Goal: Task Accomplishment & Management: Use online tool/utility

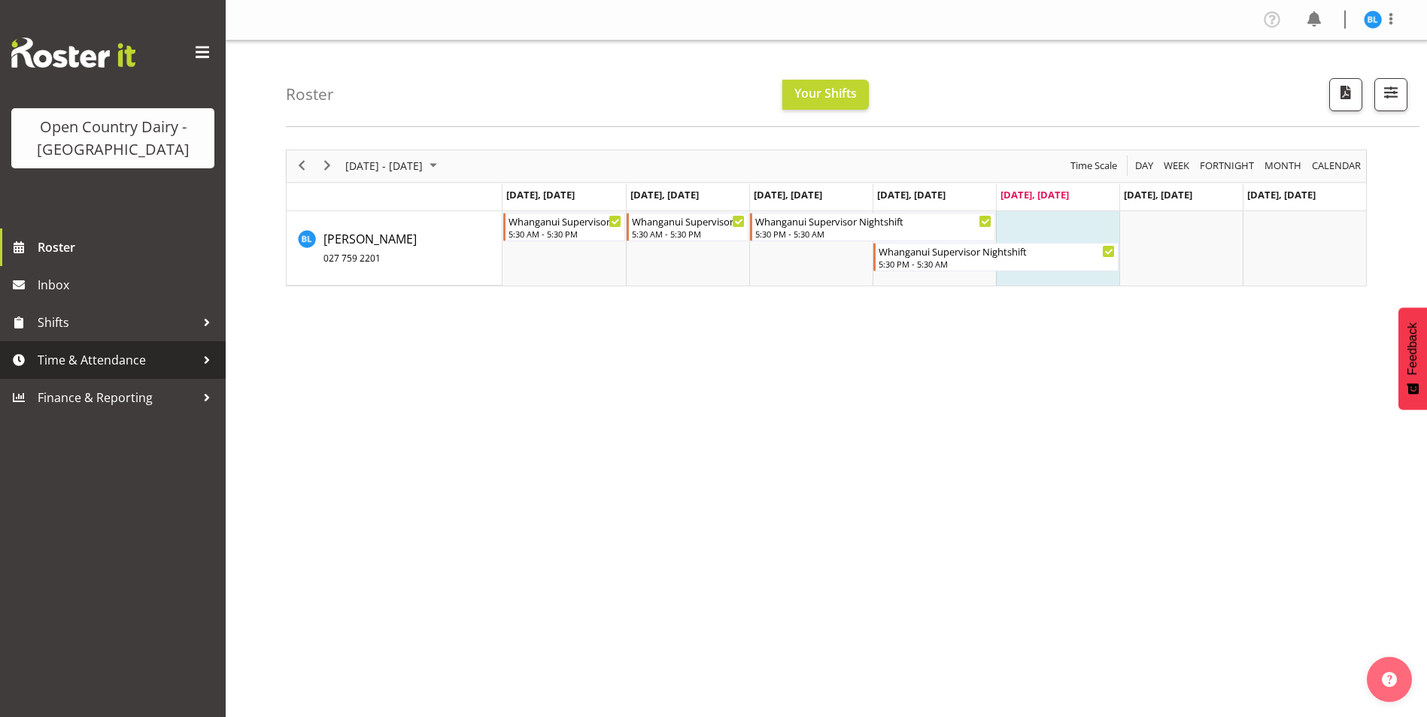
click at [64, 361] on span "Time & Attendance" at bounding box center [117, 360] width 158 height 23
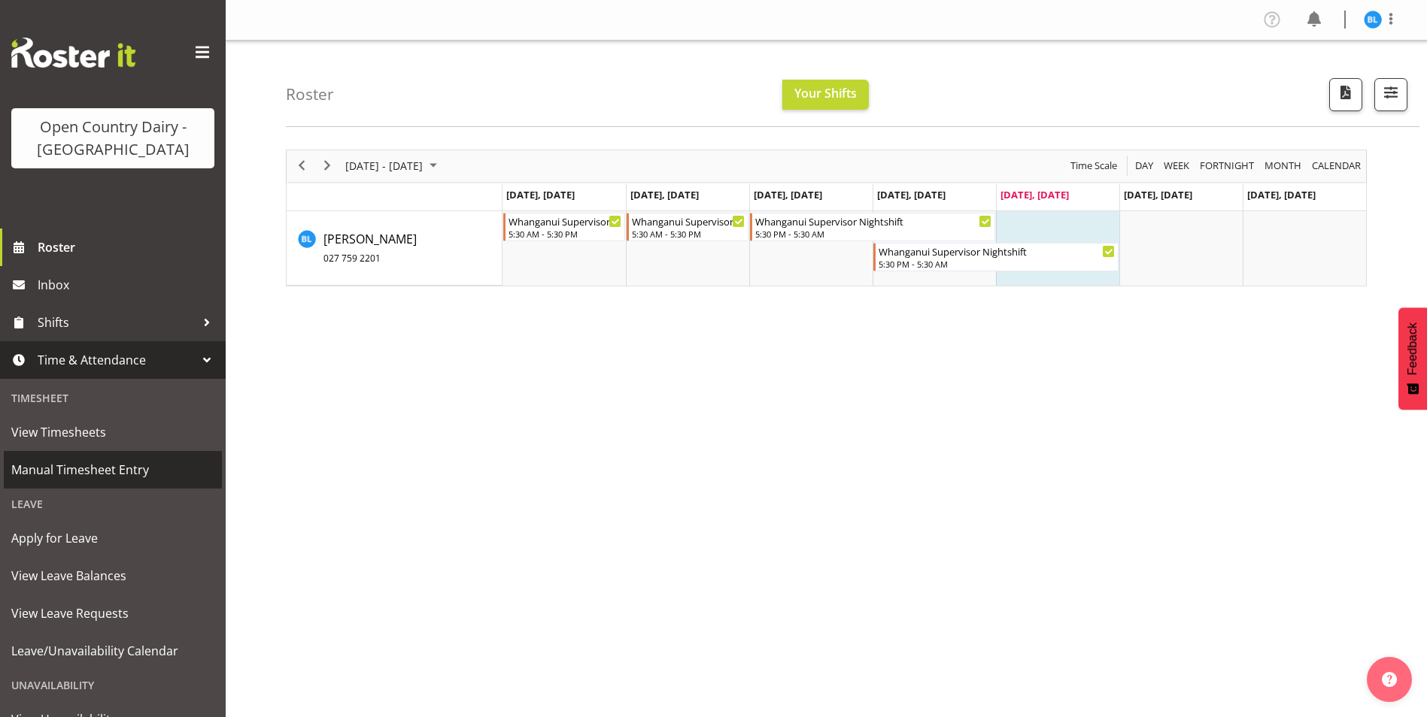
click at [68, 471] on span "Manual Timesheet Entry" at bounding box center [112, 470] width 203 height 23
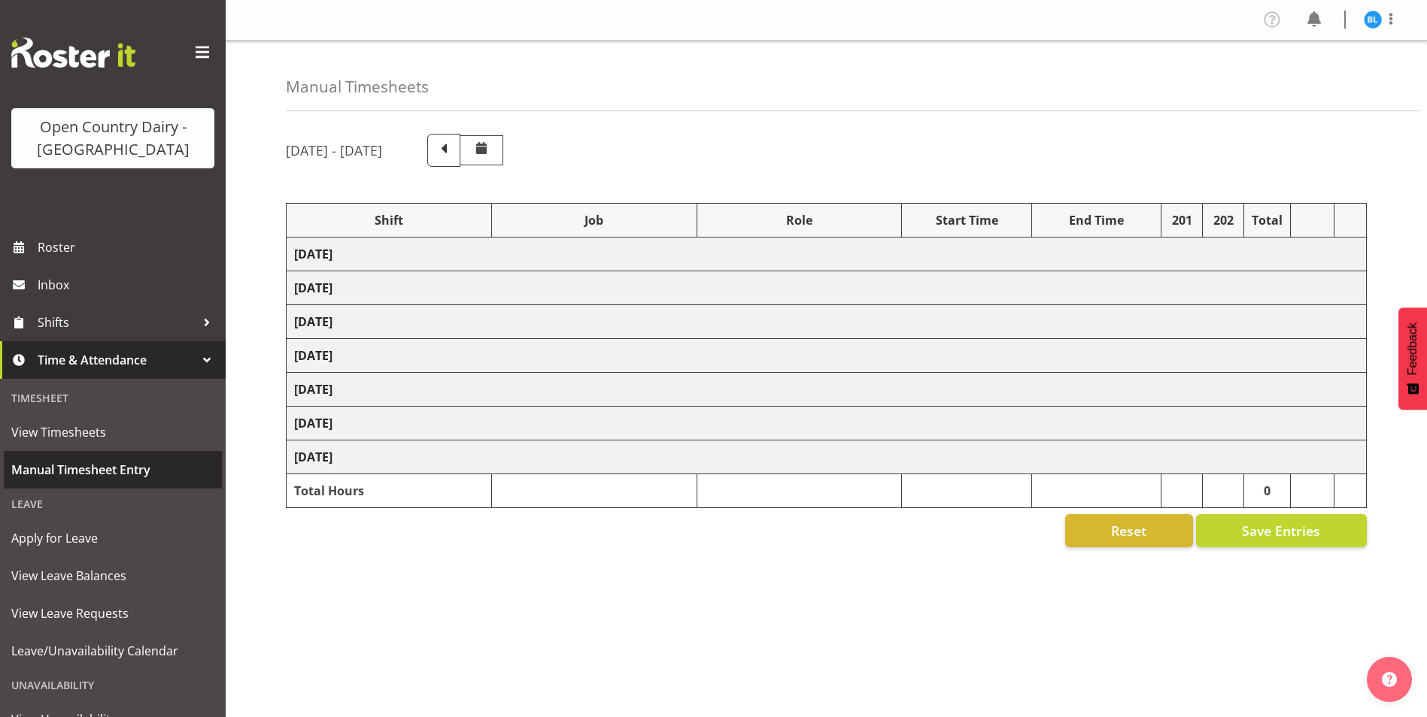
select select "70655"
select select "70656"
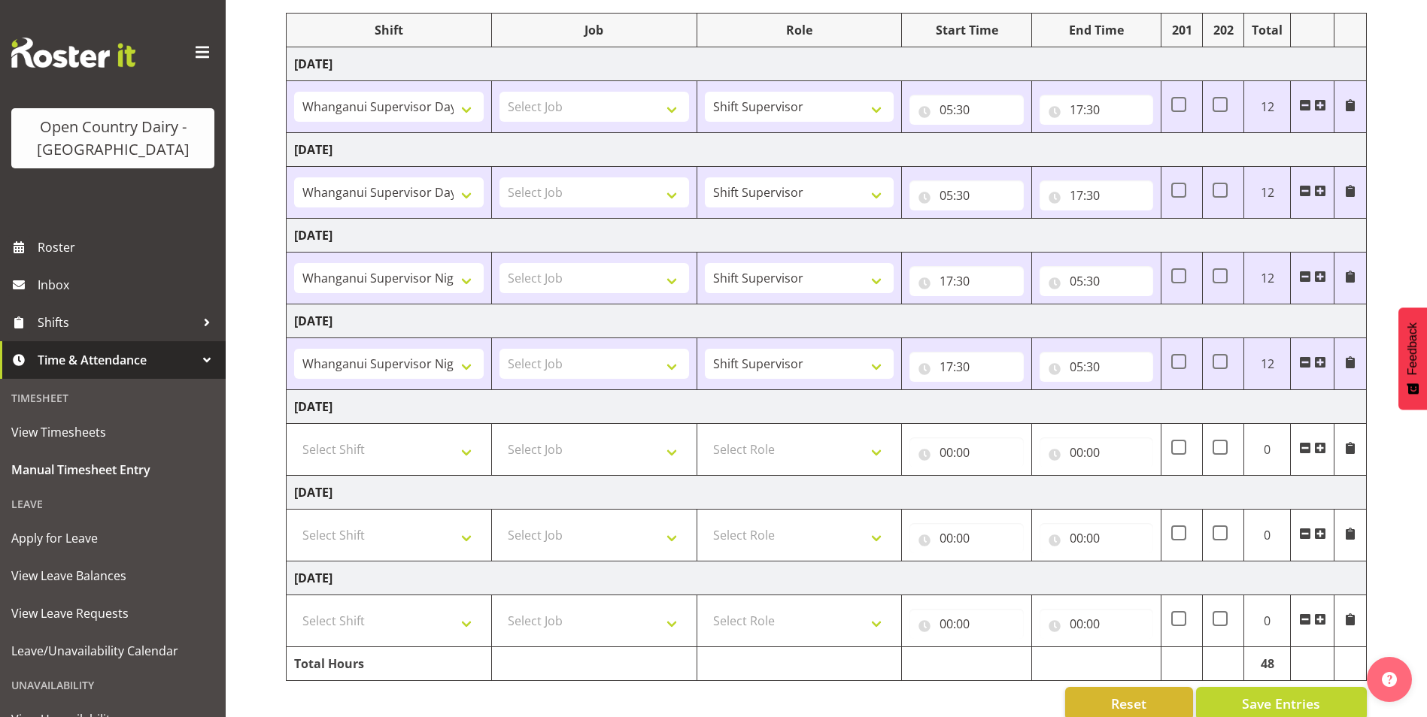
scroll to position [216, 0]
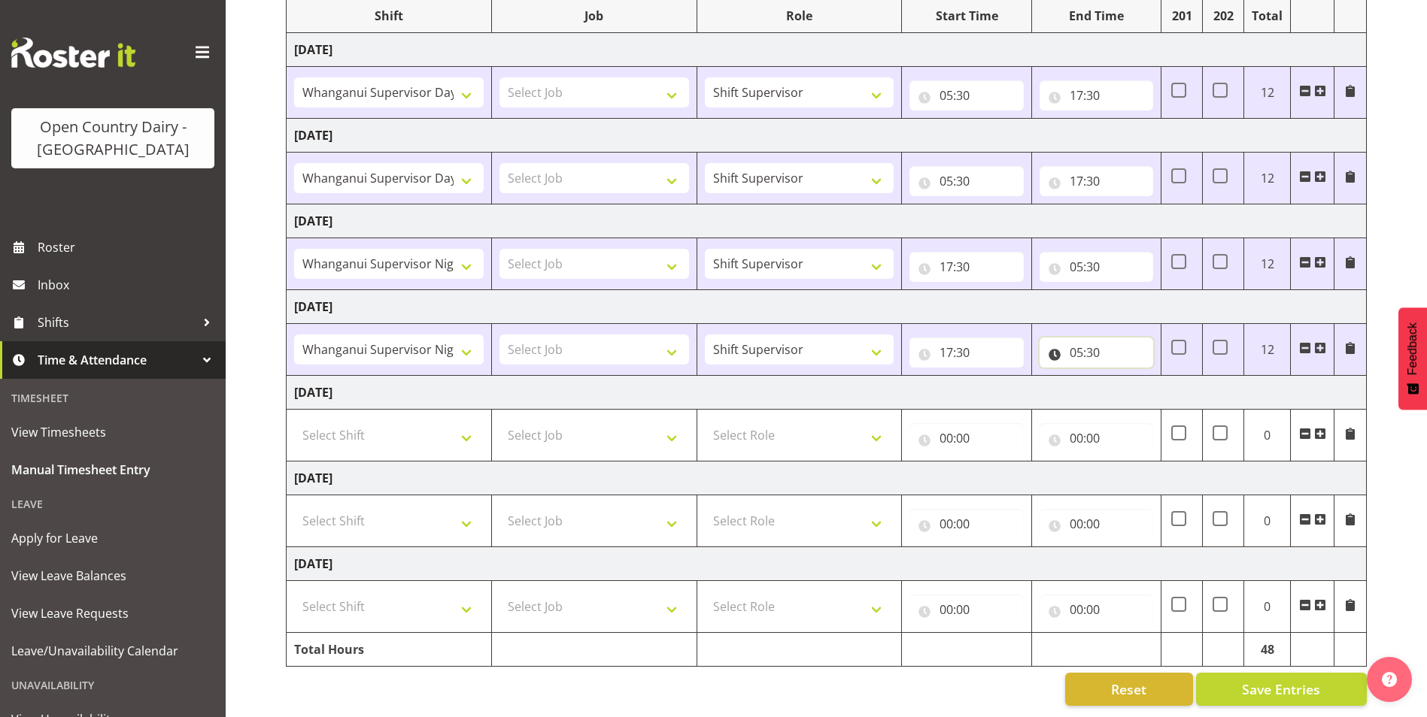
click at [1094, 339] on input "05:30" at bounding box center [1096, 353] width 114 height 30
click at [1133, 377] on select "00 01 02 03 04 05 06 07 08 09 10 11 12 13 14 15 16 17 18 19 20 21 22 23" at bounding box center [1142, 392] width 34 height 30
select select "6"
click at [1125, 377] on select "00 01 02 03 04 05 06 07 08 09 10 11 12 13 14 15 16 17 18 19 20 21 22 23" at bounding box center [1142, 392] width 34 height 30
type input "06:30"
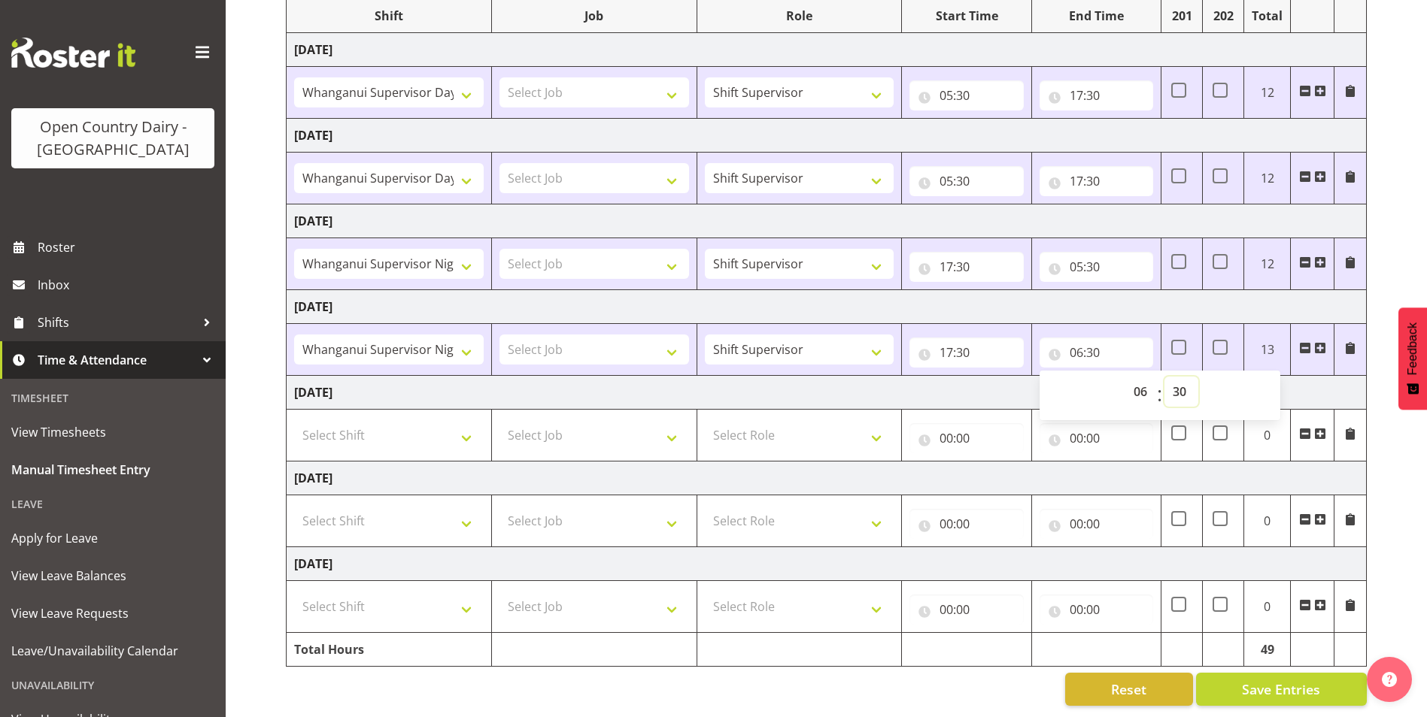
click at [1184, 381] on select "00 01 02 03 04 05 06 07 08 09 10 11 12 13 14 15 16 17 18 19 20 21 22 23 24 25 2…" at bounding box center [1181, 392] width 34 height 30
select select "0"
click at [1164, 377] on select "00 01 02 03 04 05 06 07 08 09 10 11 12 13 14 15 16 17 18 19 20 21 22 23 24 25 2…" at bounding box center [1181, 392] width 34 height 30
type input "06:00"
click at [1294, 680] on span "Save Entries" at bounding box center [1281, 690] width 78 height 20
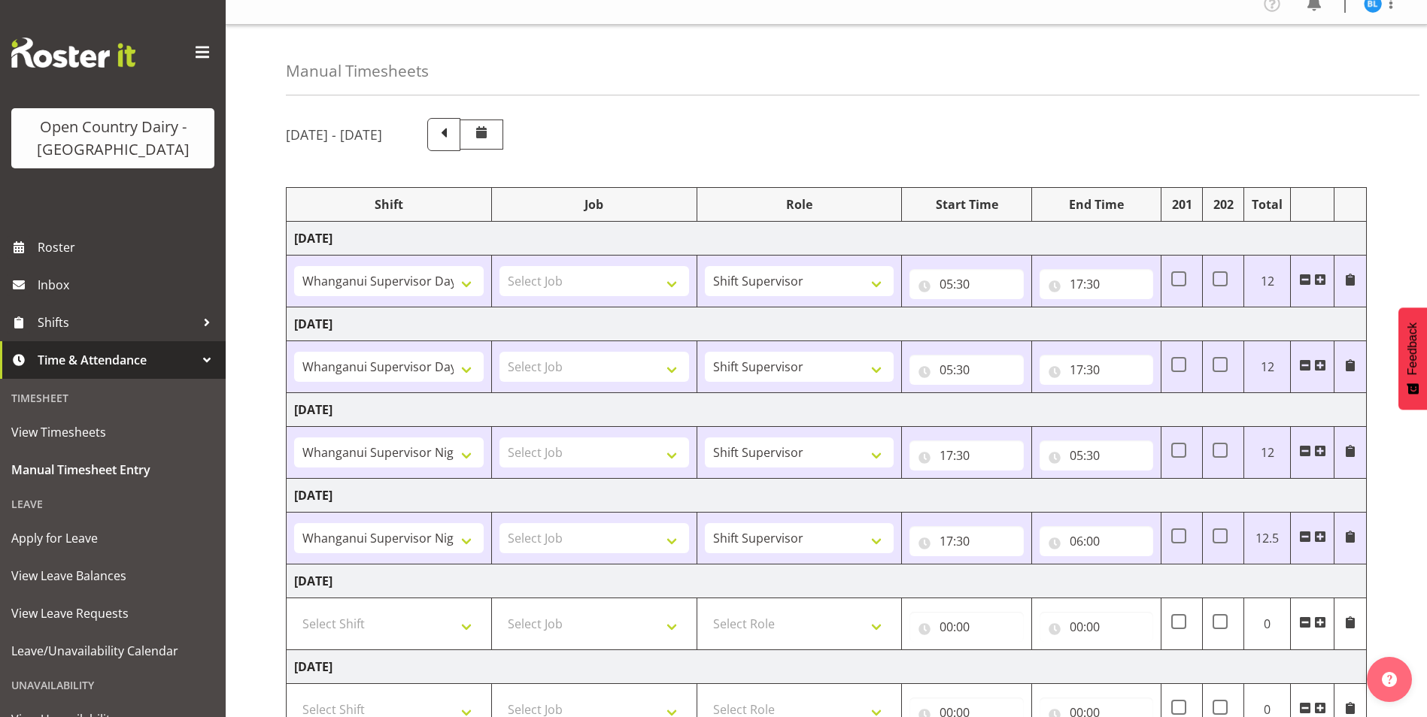
scroll to position [0, 0]
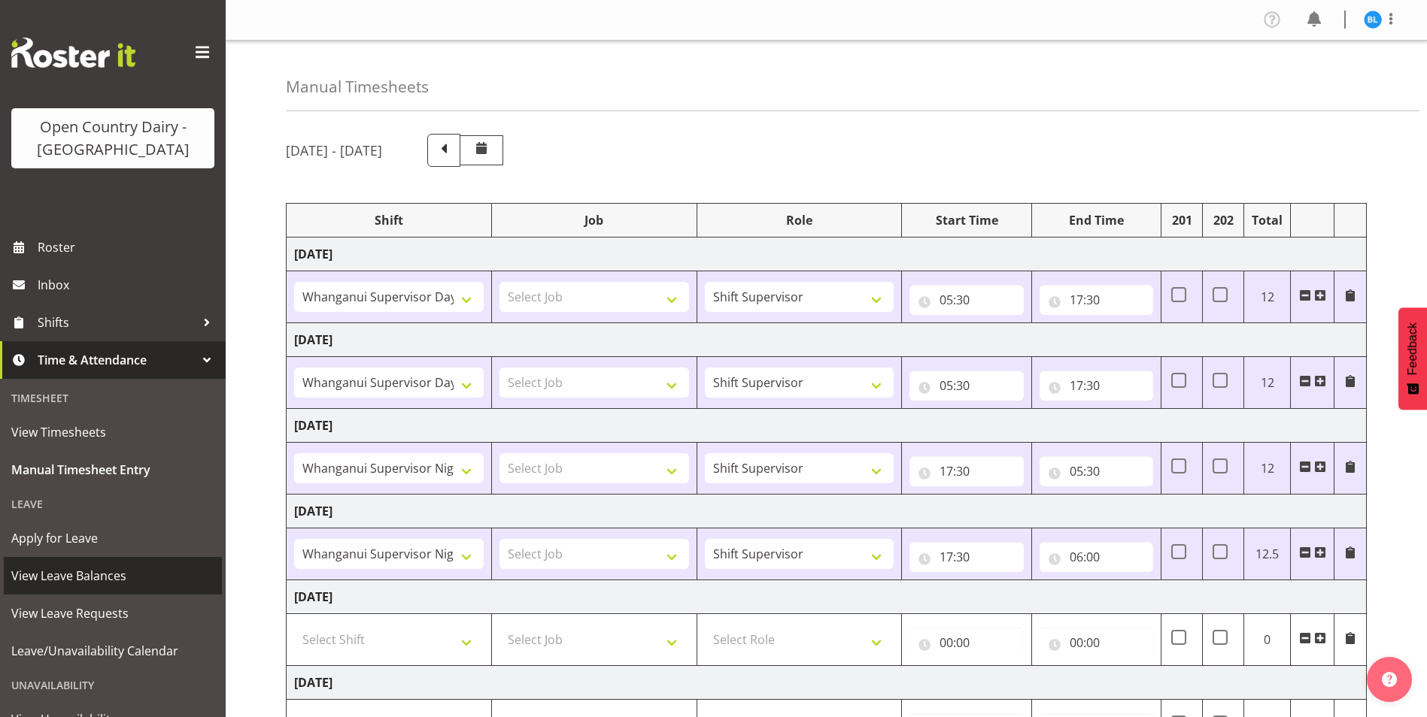
click at [47, 569] on span "View Leave Balances" at bounding box center [112, 576] width 203 height 23
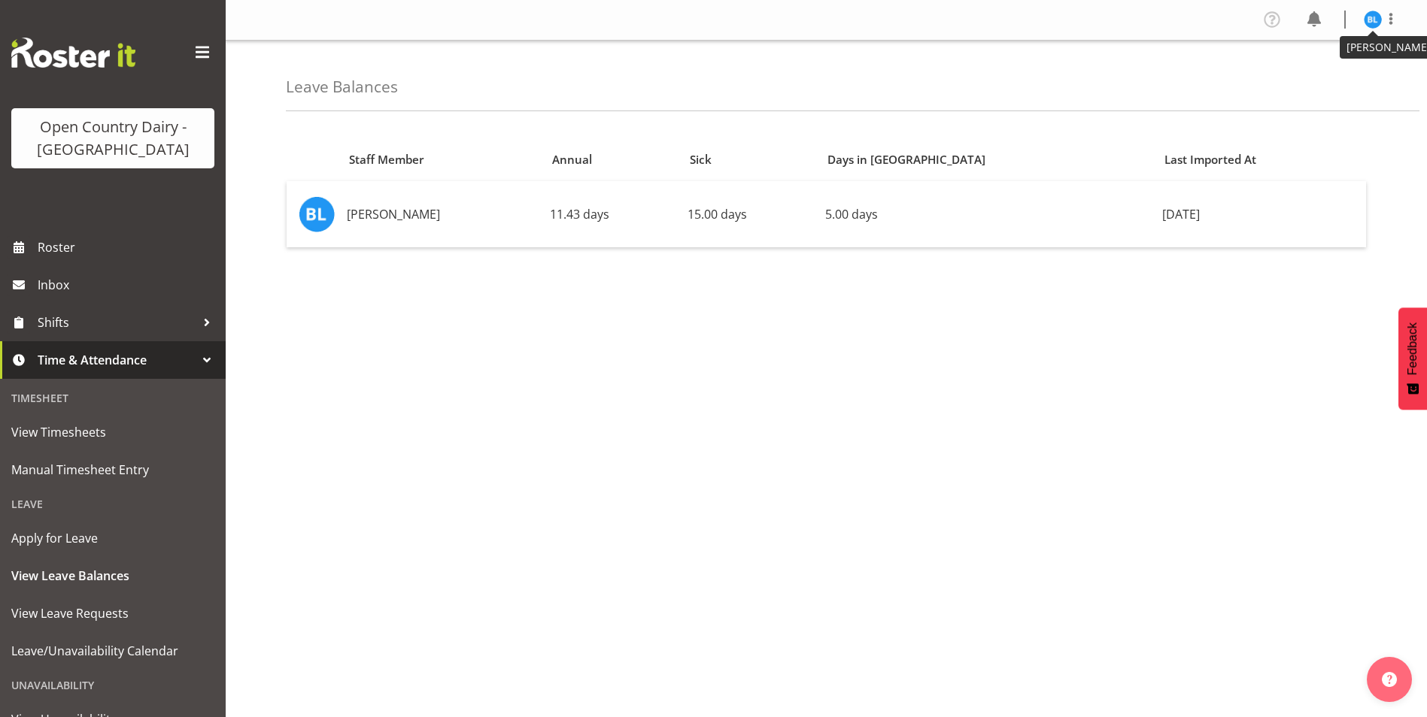
click at [1375, 17] on img at bounding box center [1372, 20] width 18 height 18
click at [1319, 84] on link "Log Out" at bounding box center [1327, 78] width 144 height 27
